Goal: Communication & Community: Participate in discussion

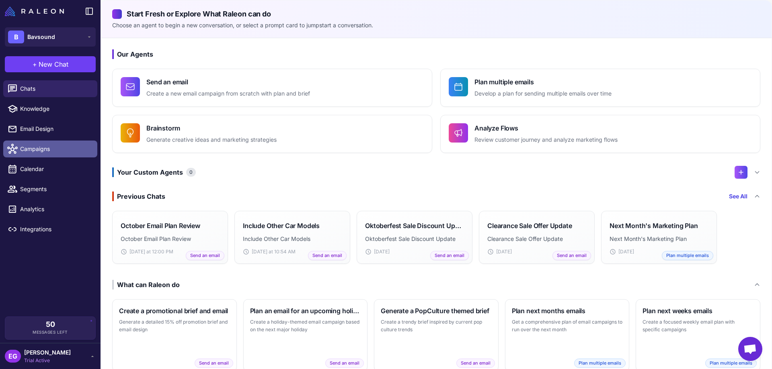
click at [43, 145] on span "Campaigns" at bounding box center [55, 149] width 71 height 9
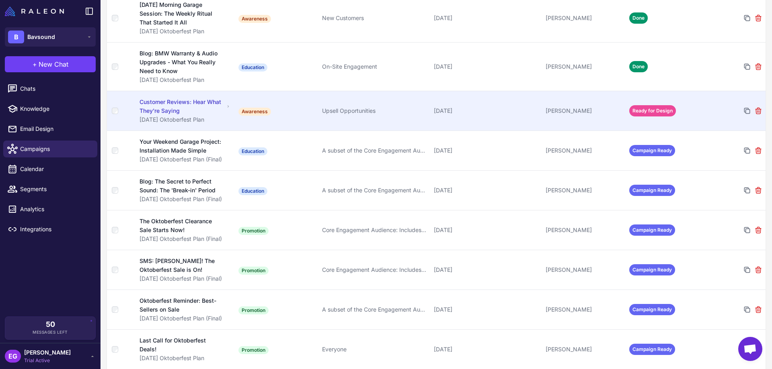
scroll to position [207, 0]
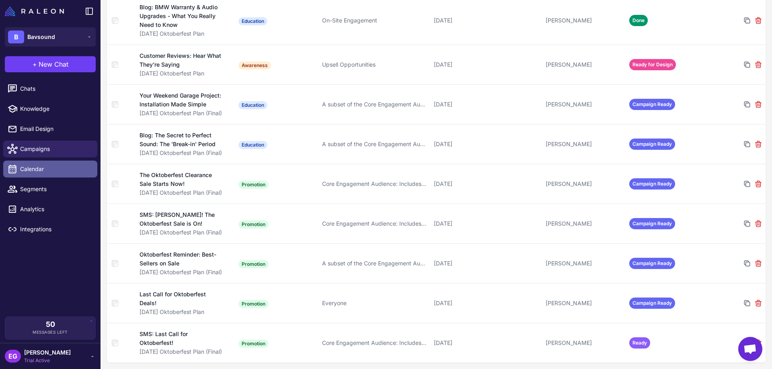
click at [45, 166] on span "Calendar" at bounding box center [55, 169] width 71 height 9
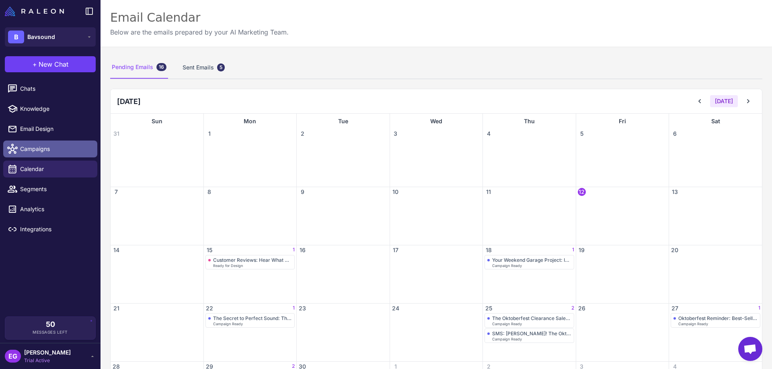
click at [36, 149] on span "Campaigns" at bounding box center [55, 149] width 71 height 9
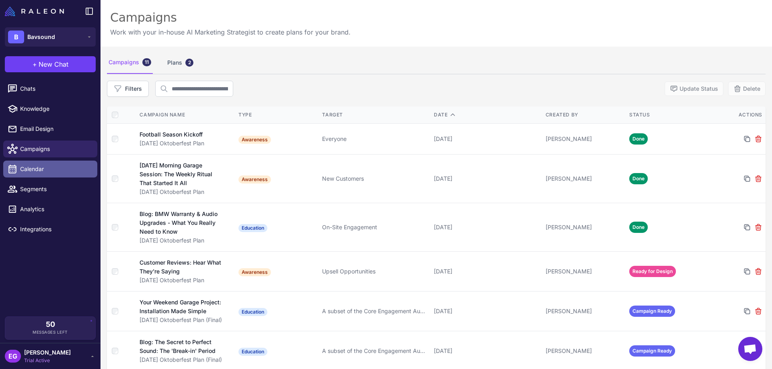
click at [49, 170] on span "Calendar" at bounding box center [55, 169] width 71 height 9
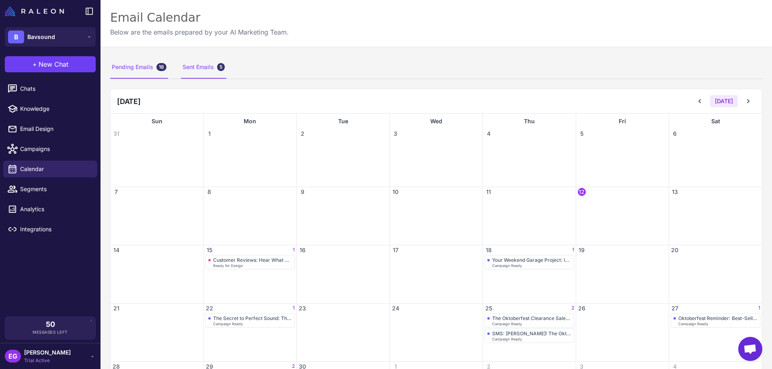
click at [207, 72] on div "Sent Emails 5" at bounding box center [203, 67] width 45 height 23
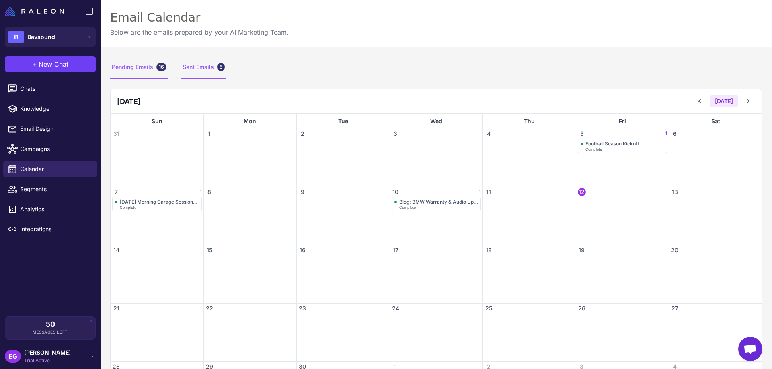
click at [125, 64] on div "Pending Emails 16" at bounding box center [139, 67] width 58 height 23
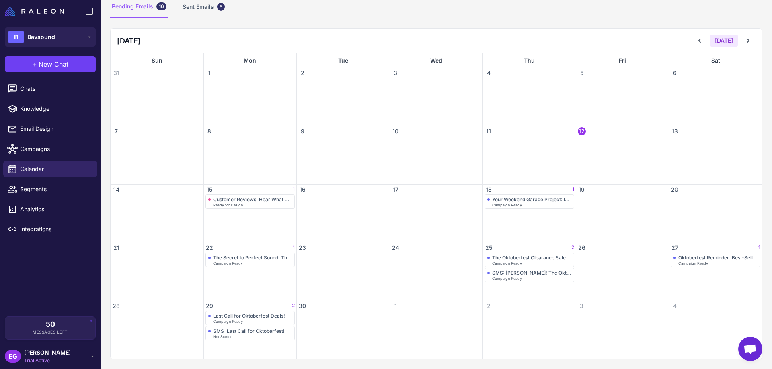
scroll to position [7, 0]
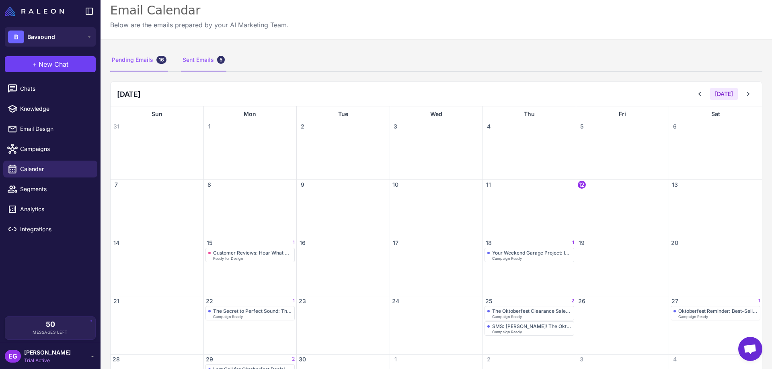
click at [208, 59] on div "Sent Emails 5" at bounding box center [203, 60] width 45 height 23
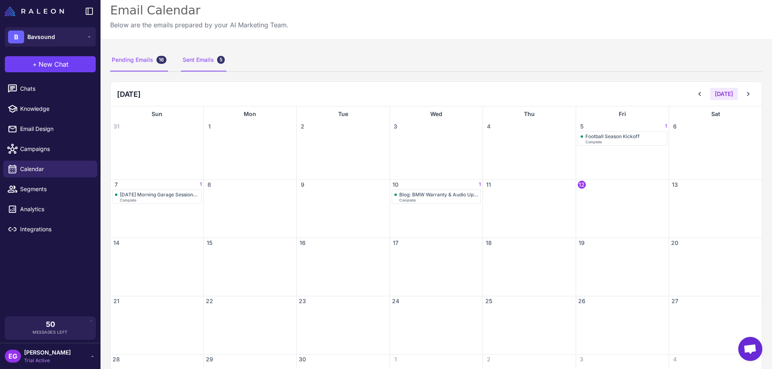
click at [137, 64] on div "Pending Emails 16" at bounding box center [139, 60] width 58 height 23
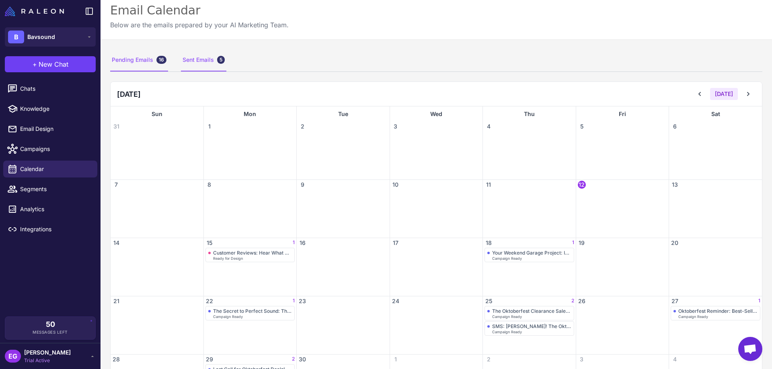
click at [203, 57] on div "Sent Emails 5" at bounding box center [203, 60] width 45 height 23
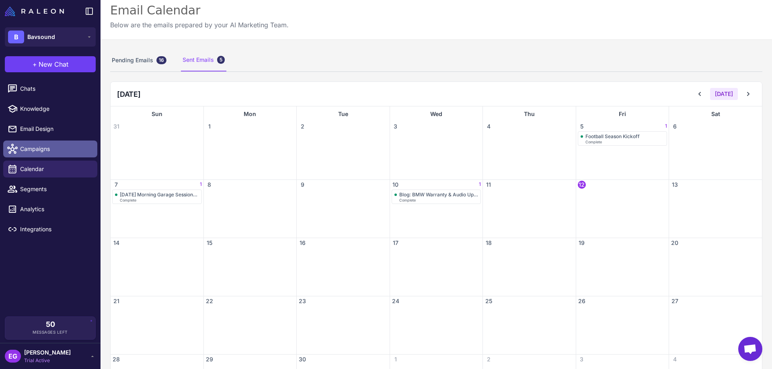
click at [45, 150] on span "Campaigns" at bounding box center [55, 149] width 71 height 9
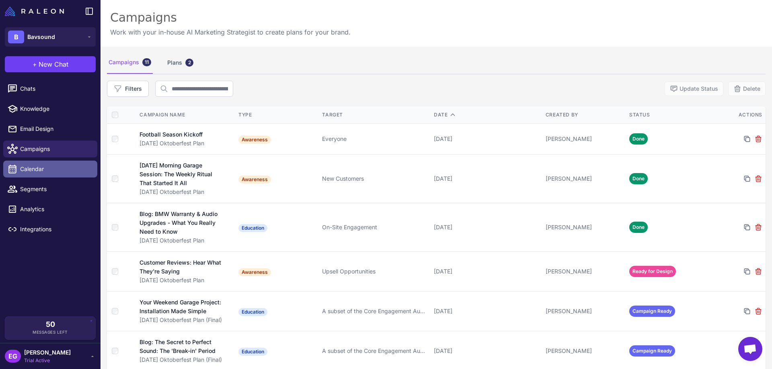
click at [41, 169] on span "Calendar" at bounding box center [55, 169] width 71 height 9
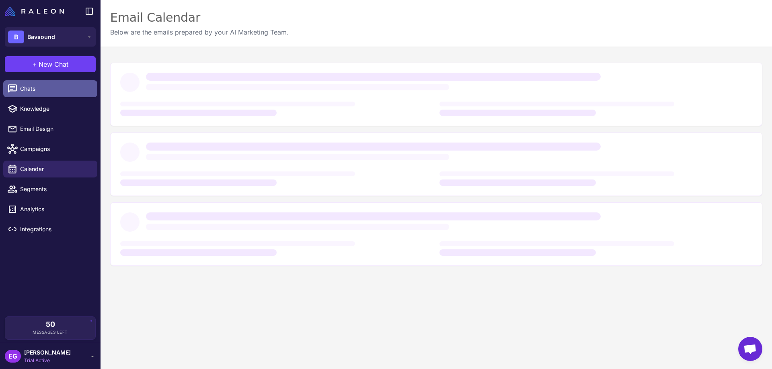
click at [31, 88] on span "Chats" at bounding box center [55, 88] width 71 height 9
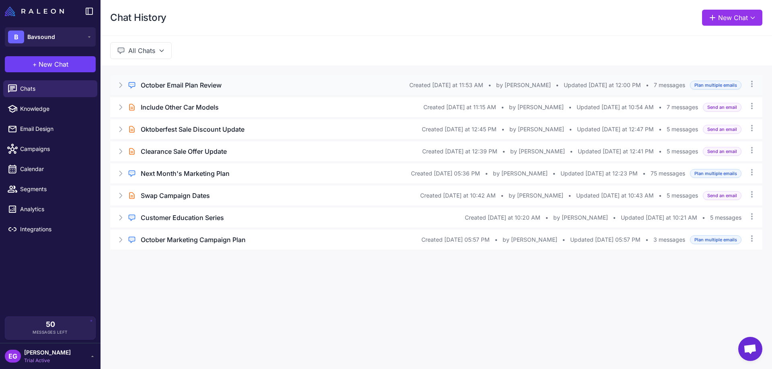
click at [124, 83] on icon at bounding box center [121, 85] width 8 height 8
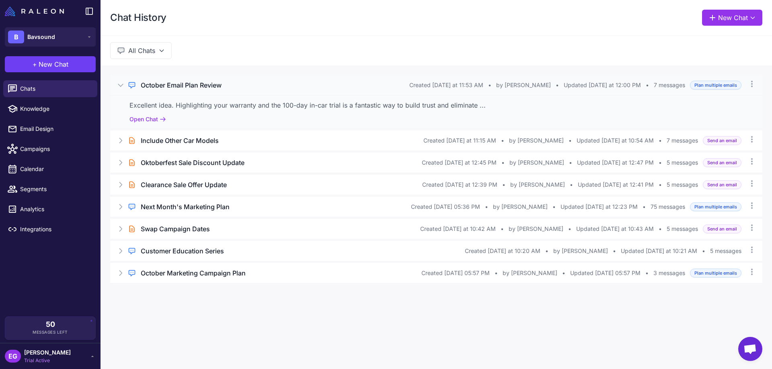
click at [124, 84] on icon at bounding box center [121, 85] width 8 height 8
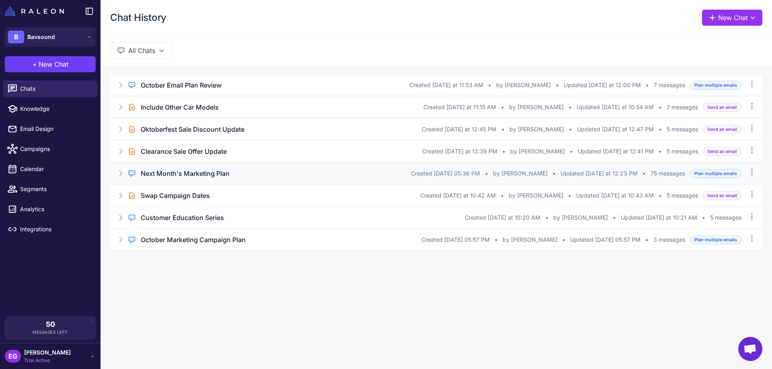
click at [123, 170] on icon at bounding box center [121, 174] width 8 height 8
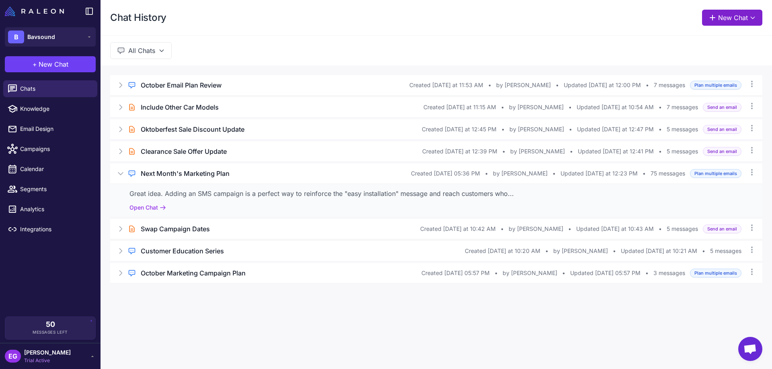
click at [728, 23] on button "New Chat" at bounding box center [732, 18] width 60 height 16
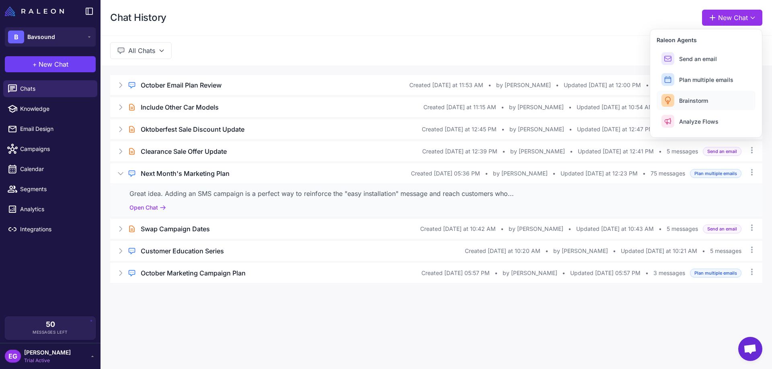
click at [697, 101] on span "Brainstorm" at bounding box center [693, 100] width 29 height 8
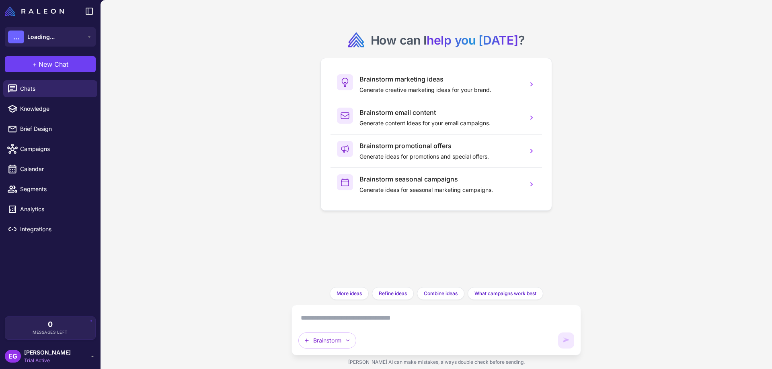
click at [338, 319] on textarea at bounding box center [436, 318] width 276 height 13
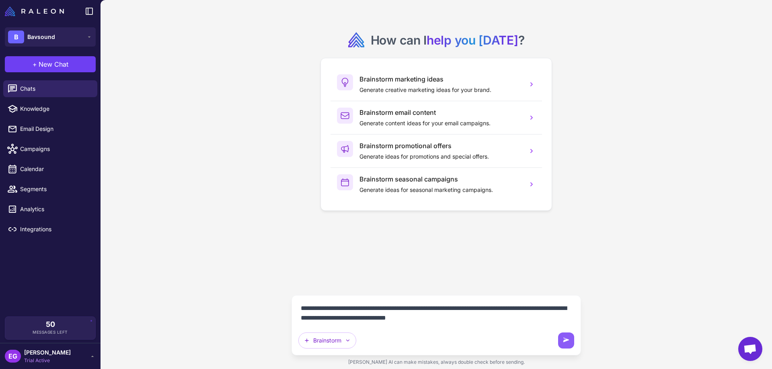
click at [401, 308] on textarea "**********" at bounding box center [436, 313] width 276 height 23
click at [422, 313] on textarea "**********" at bounding box center [436, 313] width 276 height 23
type textarea "**********"
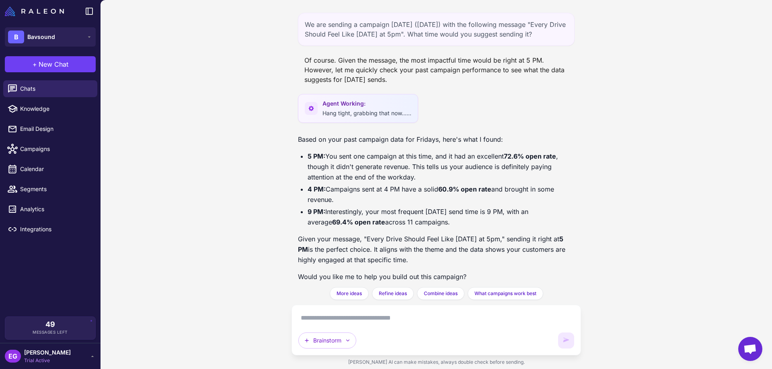
scroll to position [8, 0]
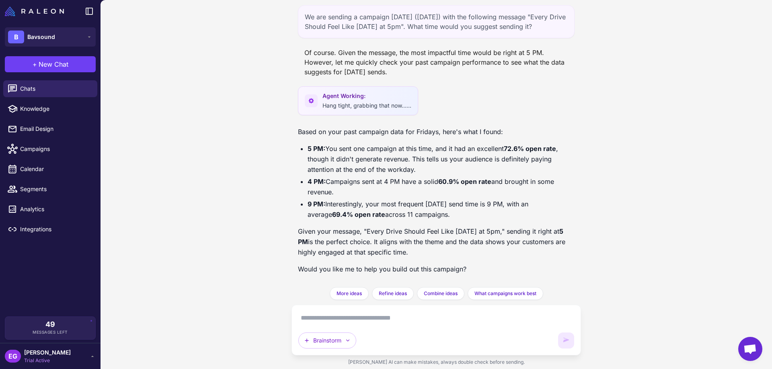
click at [313, 320] on textarea at bounding box center [436, 318] width 276 height 13
click at [330, 323] on textarea at bounding box center [436, 318] width 276 height 13
click at [37, 94] on link "Chats" at bounding box center [50, 88] width 94 height 17
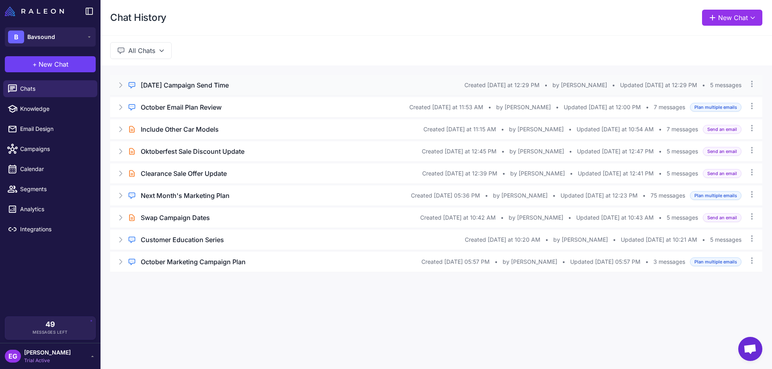
click at [119, 86] on icon at bounding box center [121, 85] width 8 height 8
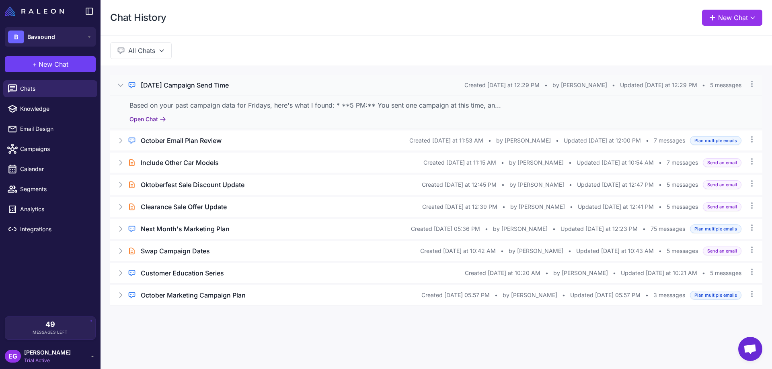
click at [152, 119] on button "Open Chat" at bounding box center [147, 119] width 37 height 9
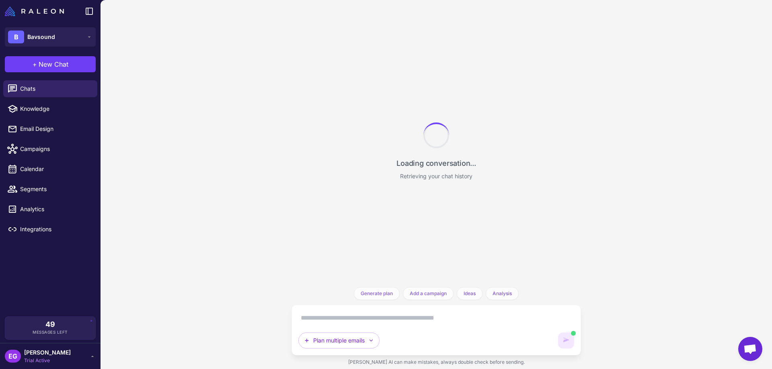
scroll to position [36, 0]
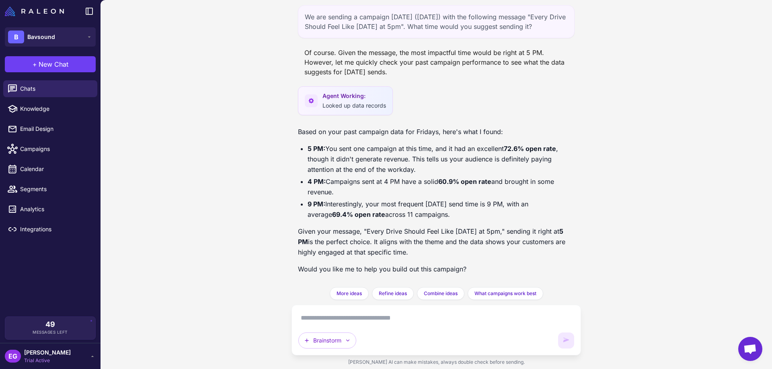
click at [381, 319] on textarea at bounding box center [436, 318] width 276 height 13
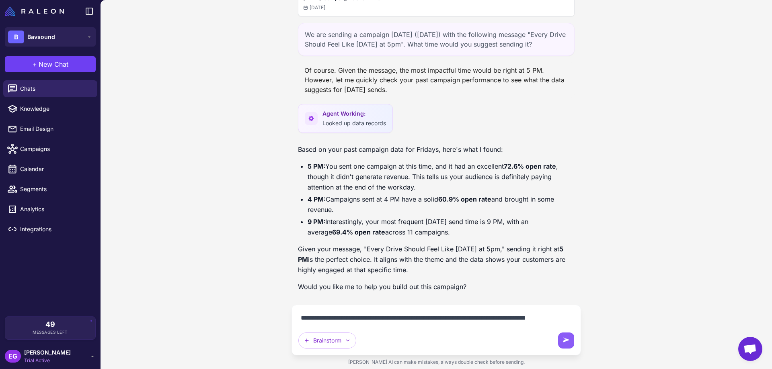
scroll to position [28, 0]
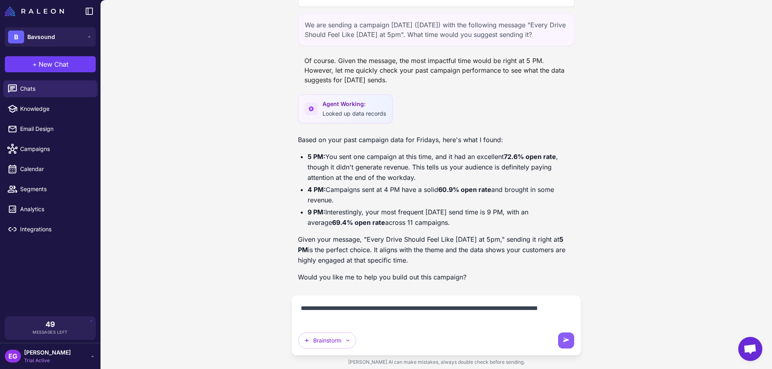
type textarea "**********"
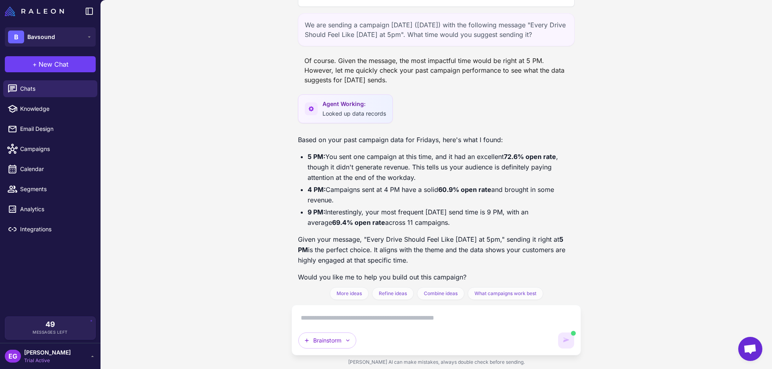
scroll to position [111, 0]
